Goal: Task Accomplishment & Management: Manage account settings

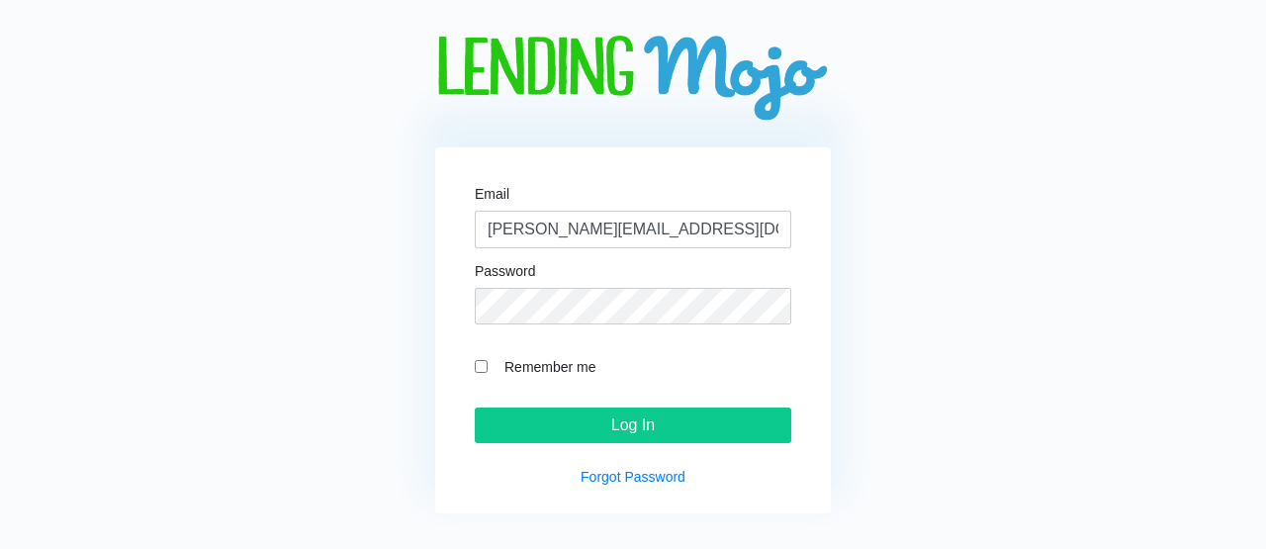
click at [583, 422] on input "Log In" at bounding box center [633, 426] width 317 height 36
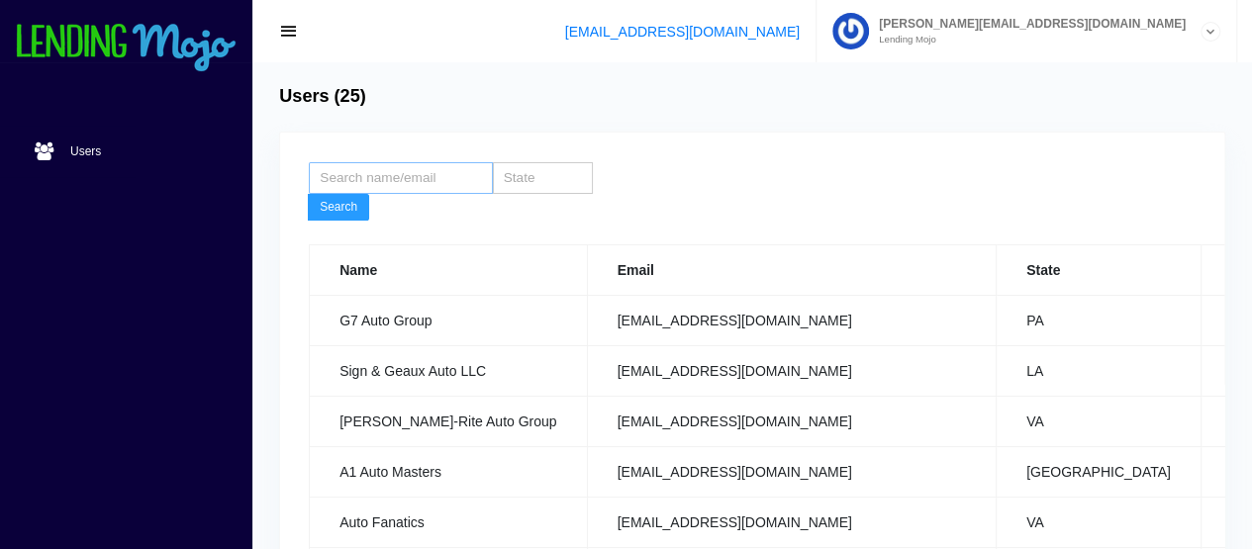
click at [378, 183] on input "search" at bounding box center [401, 178] width 184 height 32
click at [334, 200] on button "Search" at bounding box center [338, 208] width 61 height 28
click at [383, 191] on input "KRM" at bounding box center [401, 178] width 184 height 32
type input "K"
type input "SP"
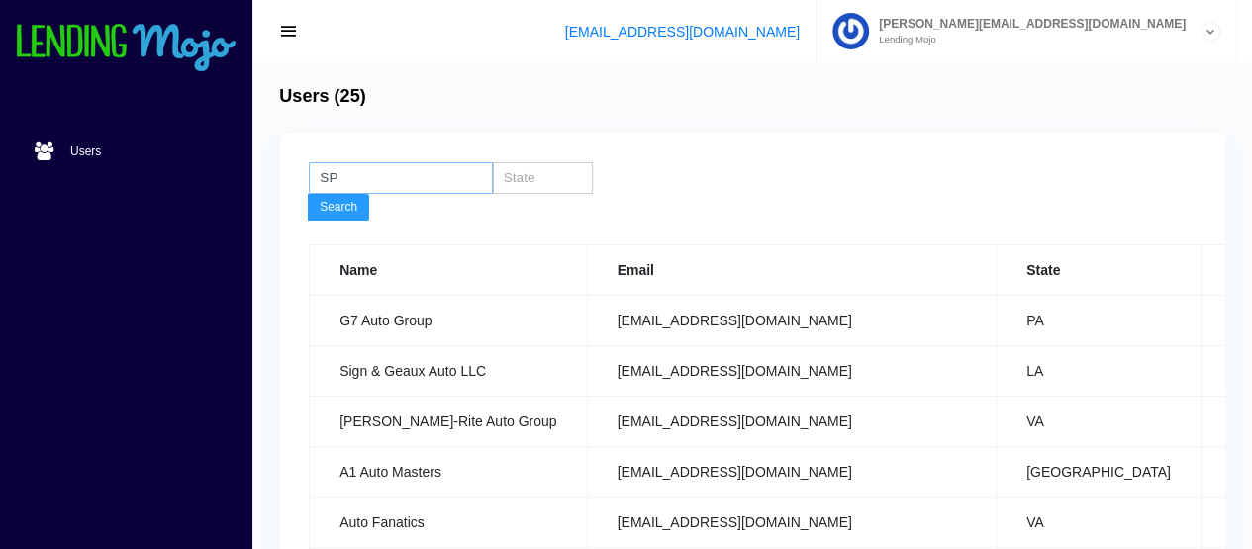
click at [308, 194] on button "Search" at bounding box center [338, 208] width 61 height 28
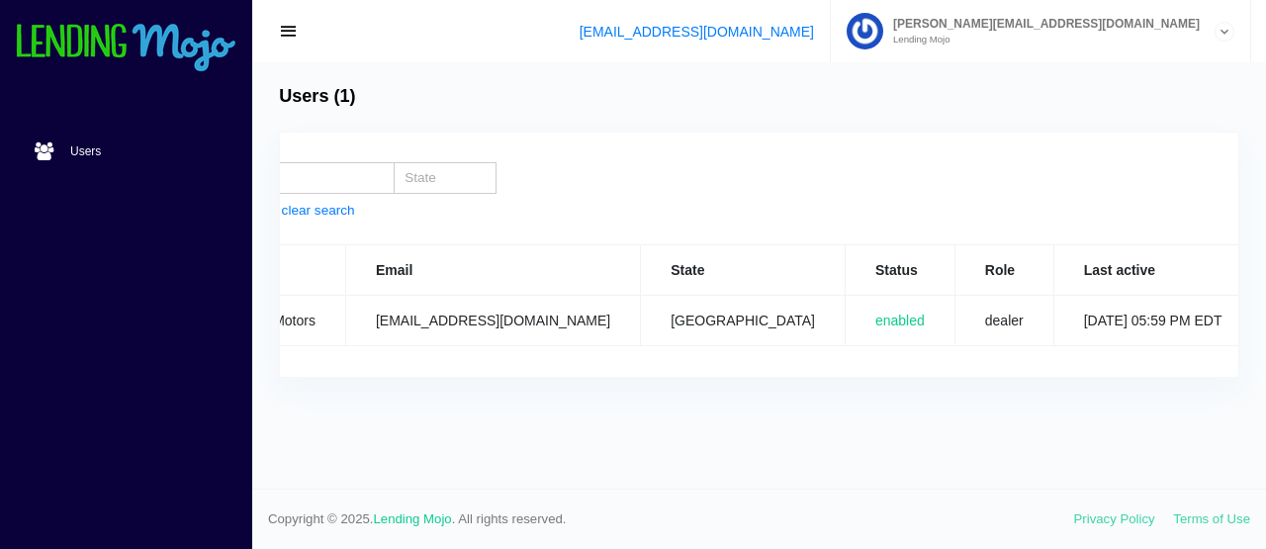
scroll to position [0, 193]
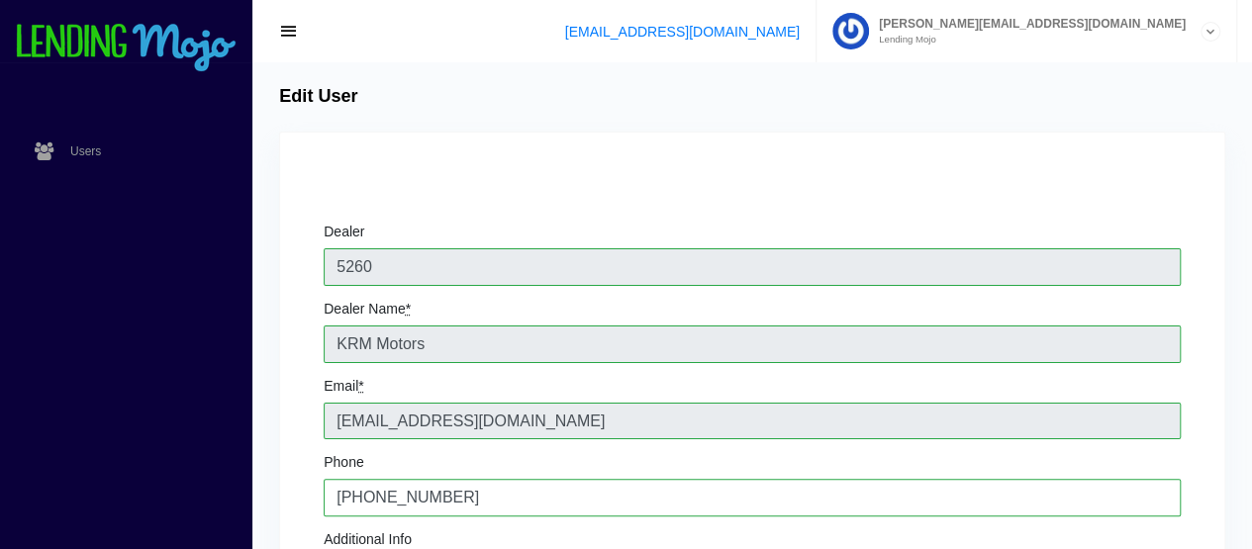
scroll to position [480, 0]
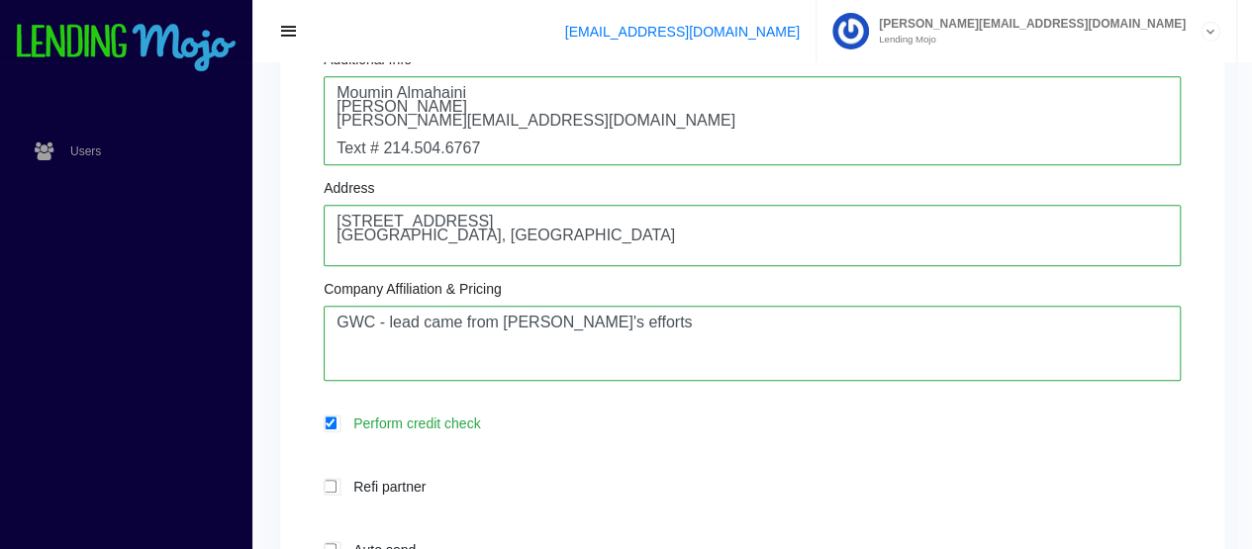
click at [506, 185] on div "Address 8880 Camp Bowie West Blvd. Fort Worth, TX 76116" at bounding box center [752, 223] width 857 height 85
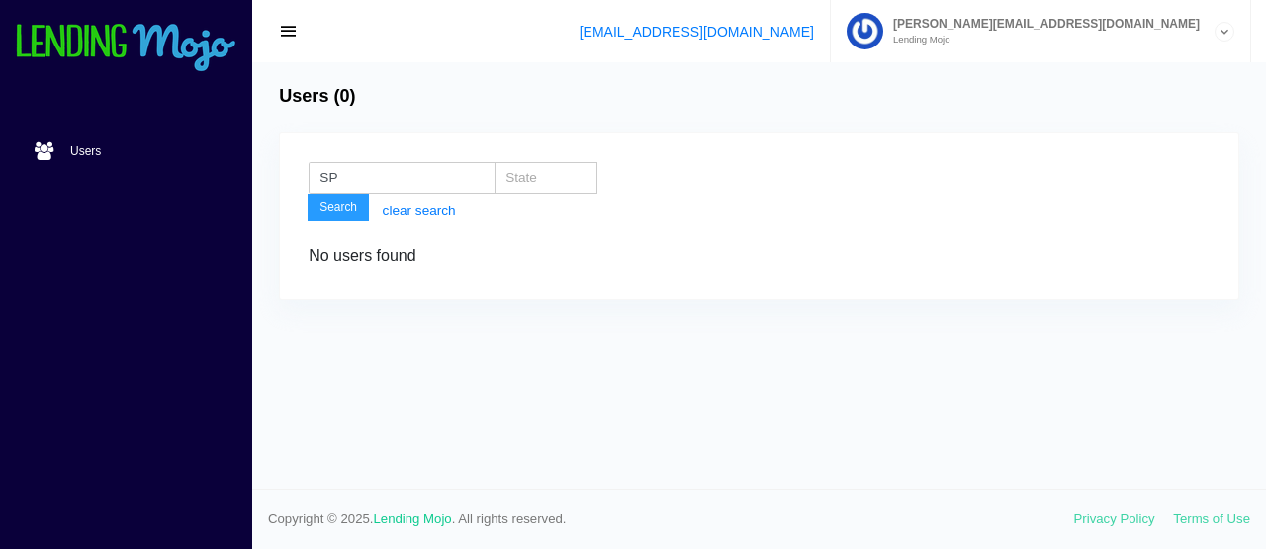
click at [351, 207] on button "Search" at bounding box center [338, 208] width 61 height 28
click at [356, 181] on input "SP" at bounding box center [402, 178] width 187 height 32
type input "SP cars"
click at [340, 209] on button "Search" at bounding box center [338, 208] width 61 height 28
